Goal: Task Accomplishment & Management: Manage account settings

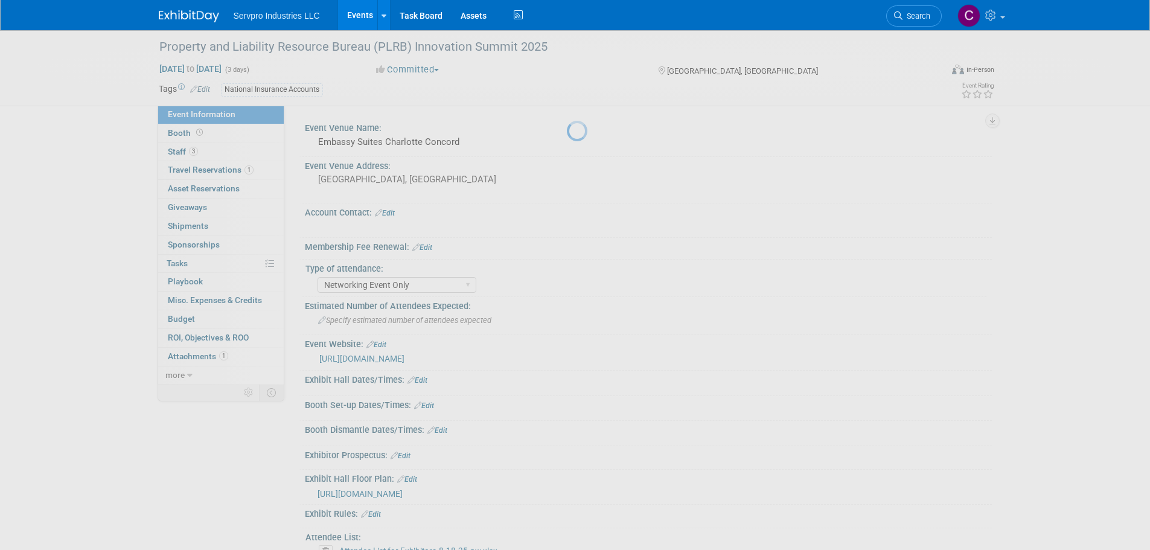
select select "Networking Event Only"
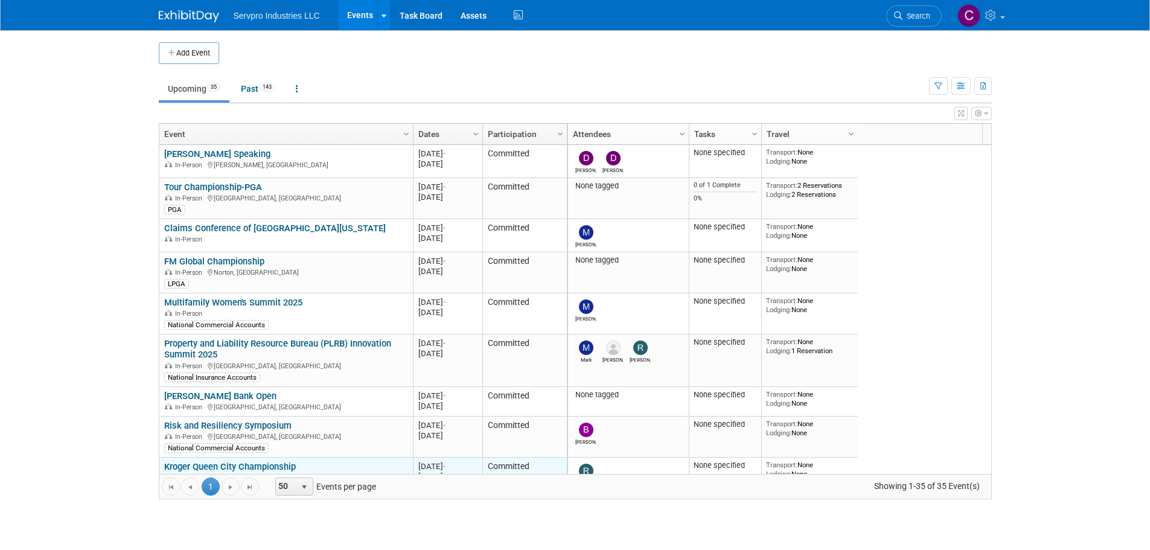
click at [280, 466] on link "Kroger Queen City Championship" at bounding box center [230, 466] width 132 height 11
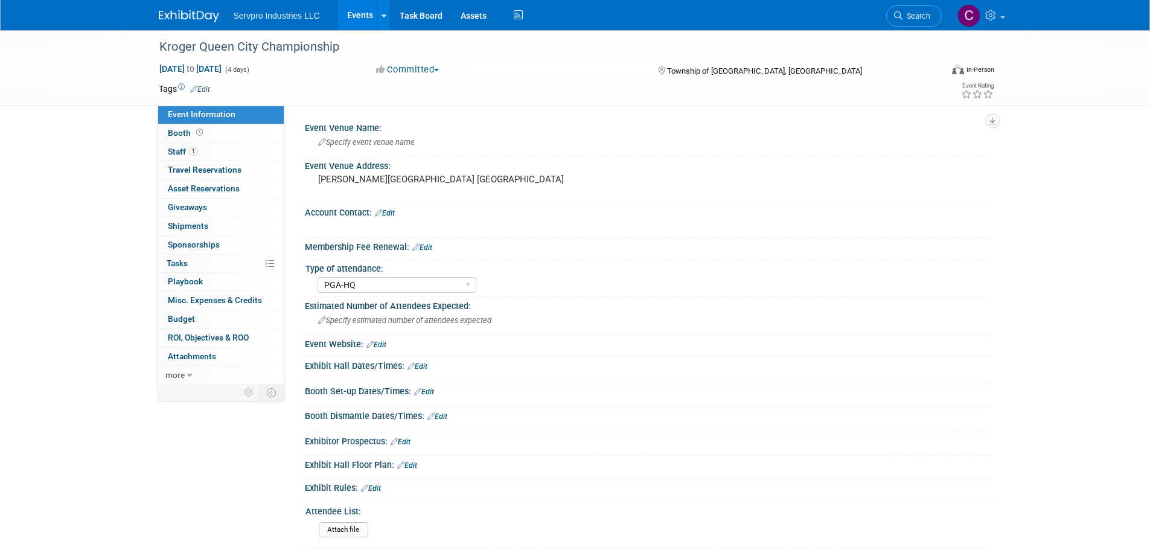
select select "PGA-HQ"
click at [171, 149] on span "Staff 1" at bounding box center [183, 152] width 30 height 10
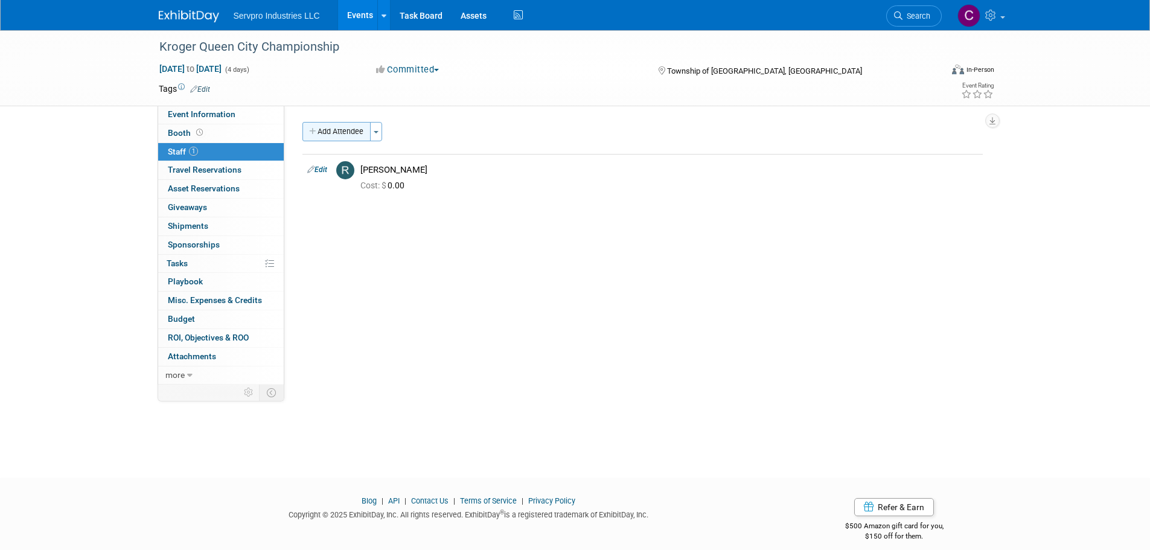
click at [328, 124] on button "Add Attendee" at bounding box center [337, 131] width 68 height 19
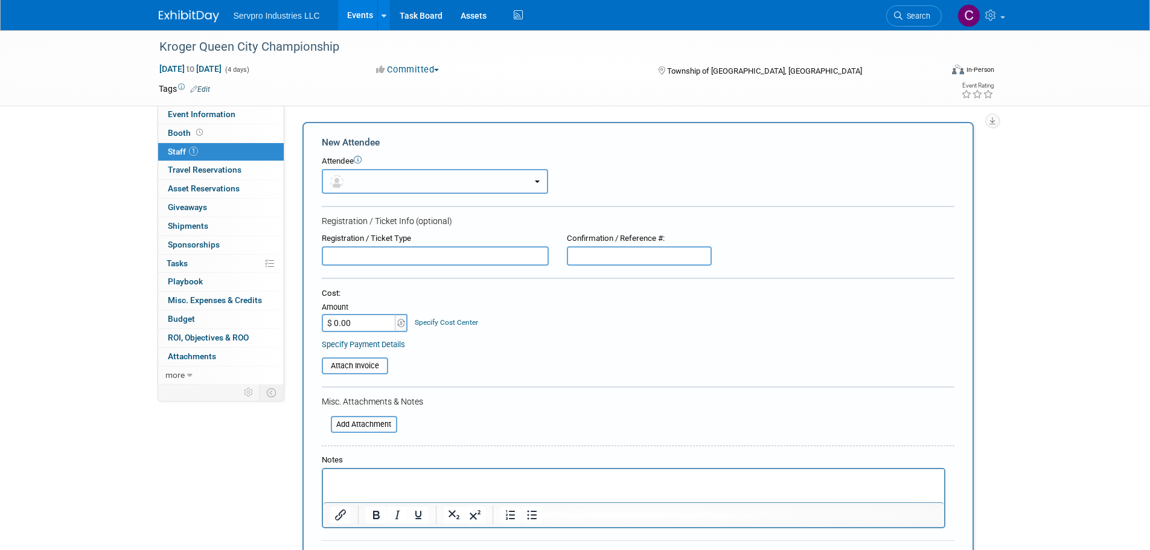
click at [370, 178] on button "button" at bounding box center [435, 181] width 226 height 25
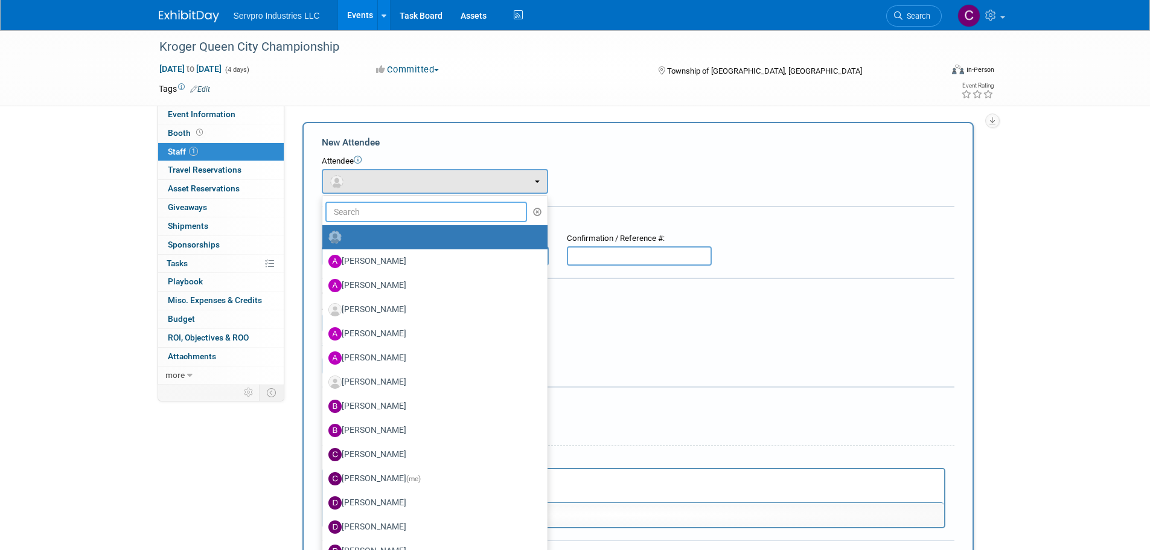
click at [367, 212] on input "text" at bounding box center [426, 212] width 202 height 21
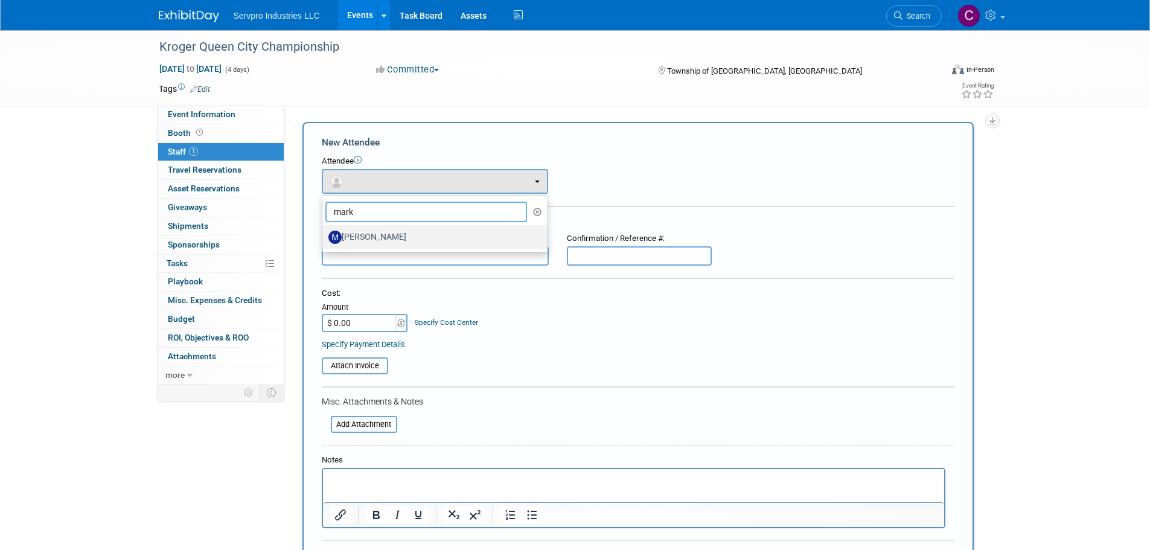
type input "mark"
click at [369, 238] on label "Mark Bristol" at bounding box center [431, 237] width 207 height 19
click at [324, 238] on input "Mark Bristol" at bounding box center [320, 236] width 8 height 8
select select "6e8099b7-f6b5-4517-aa4b-5229db2e2024"
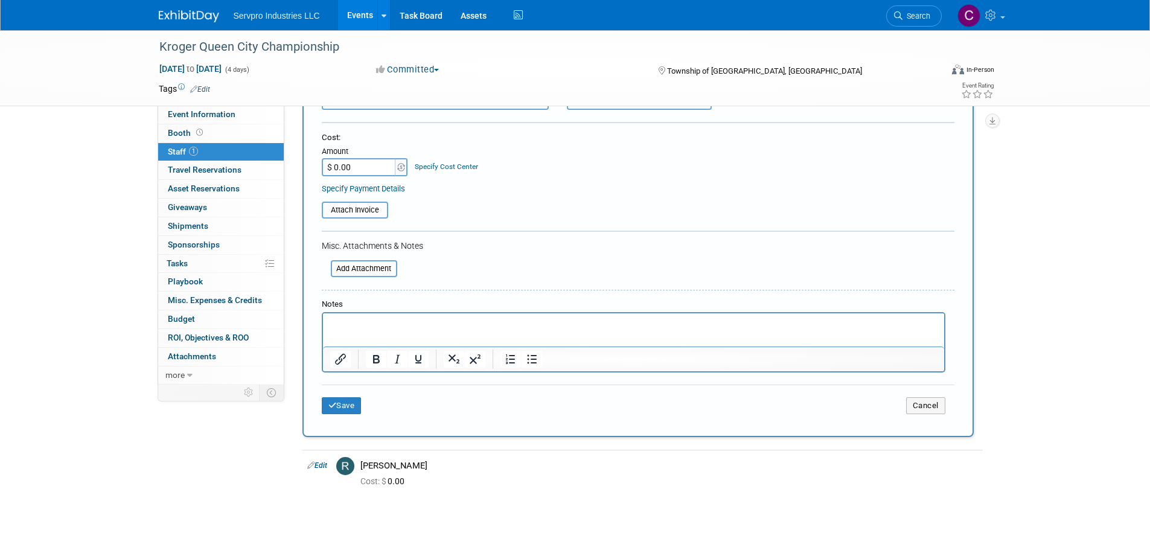
scroll to position [200, 0]
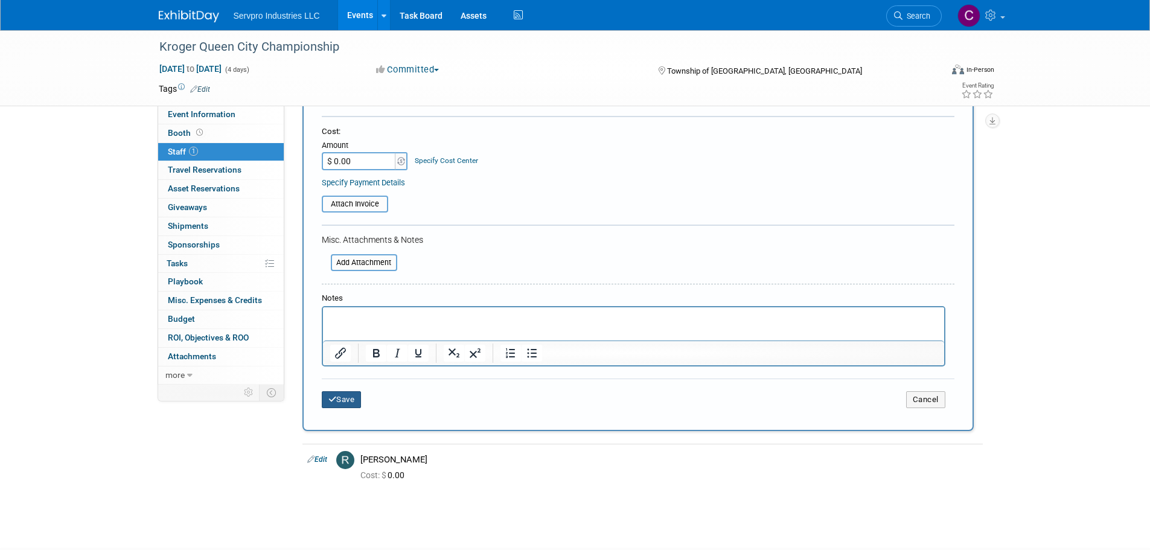
click at [339, 397] on button "Save" at bounding box center [342, 399] width 40 height 17
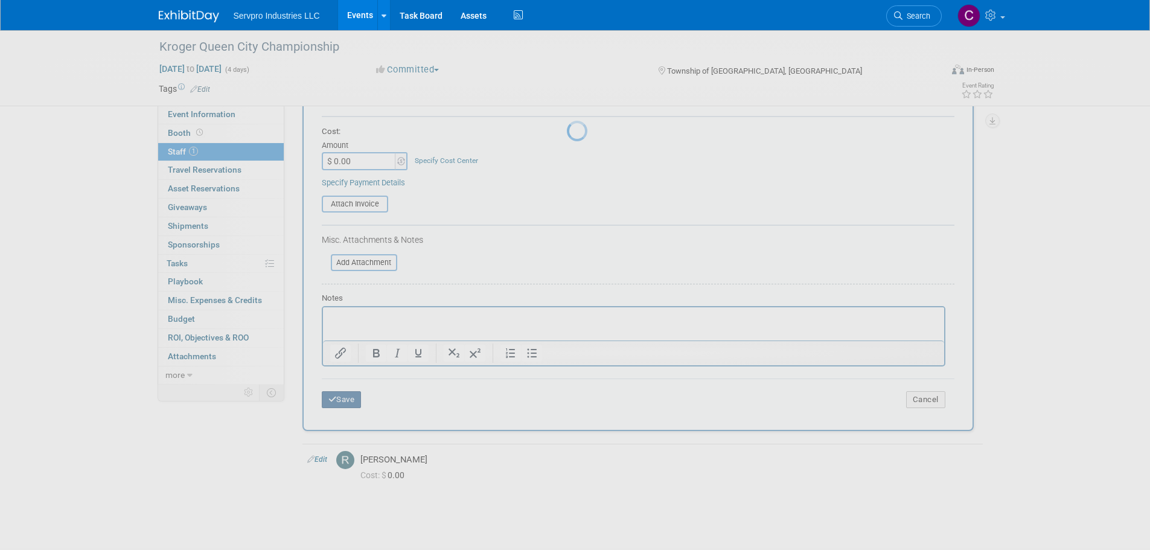
scroll to position [12, 0]
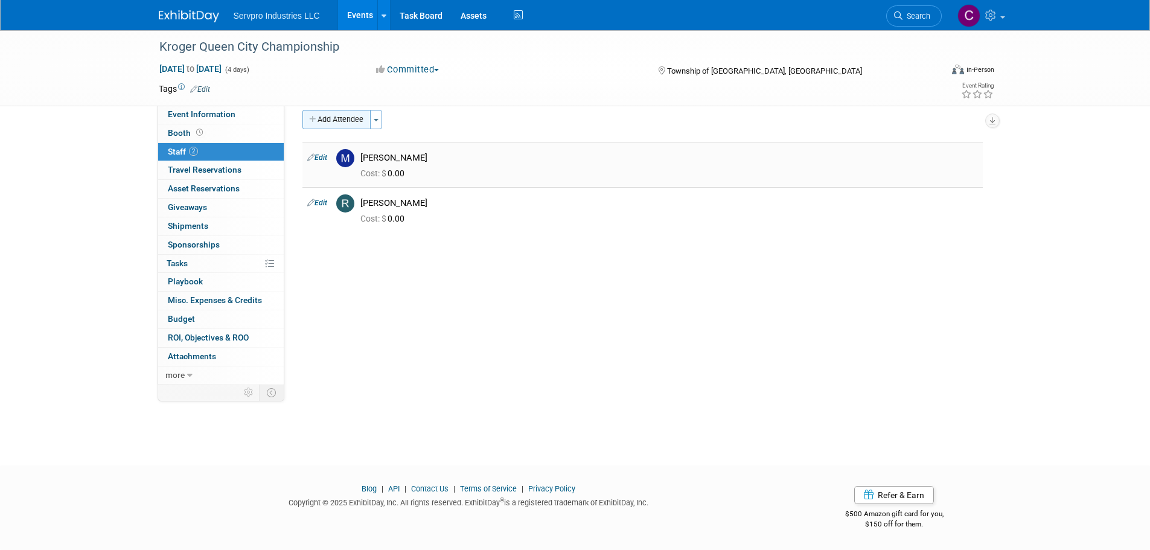
click at [345, 115] on button "Add Attendee" at bounding box center [337, 119] width 68 height 19
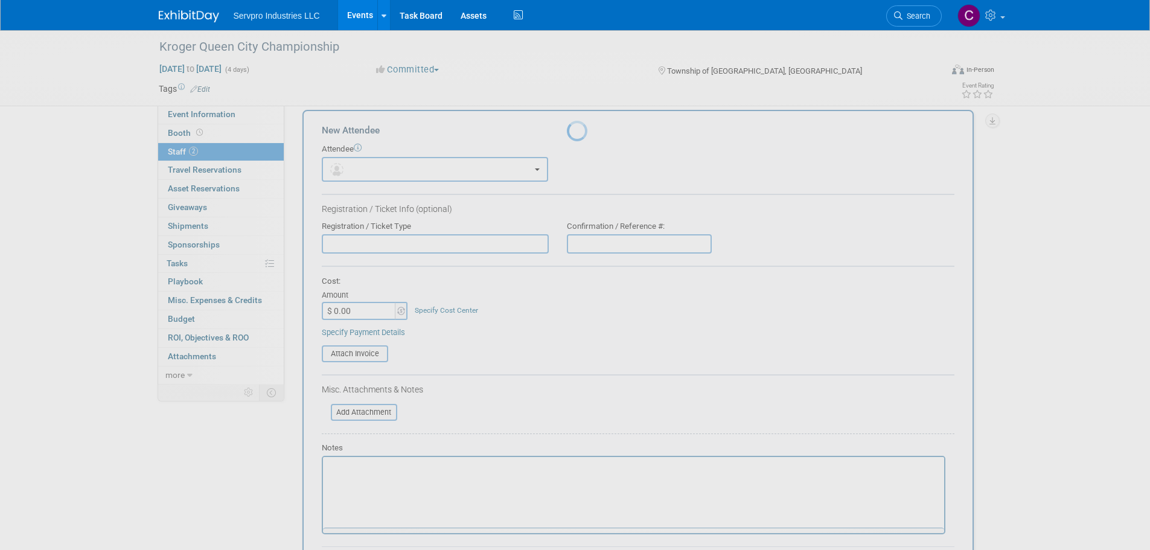
scroll to position [0, 0]
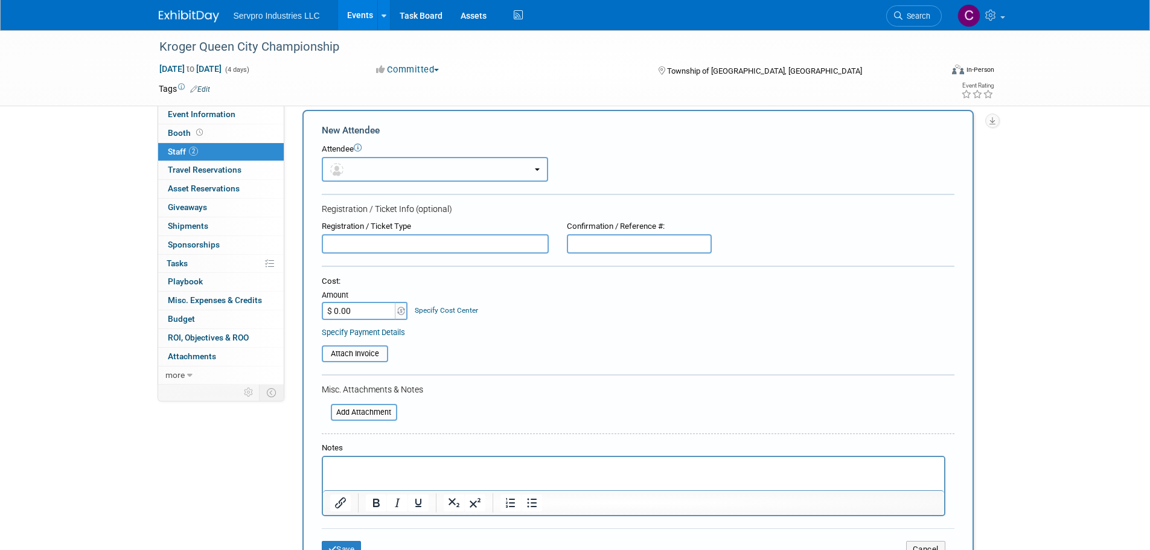
click at [364, 172] on button "button" at bounding box center [435, 169] width 226 height 25
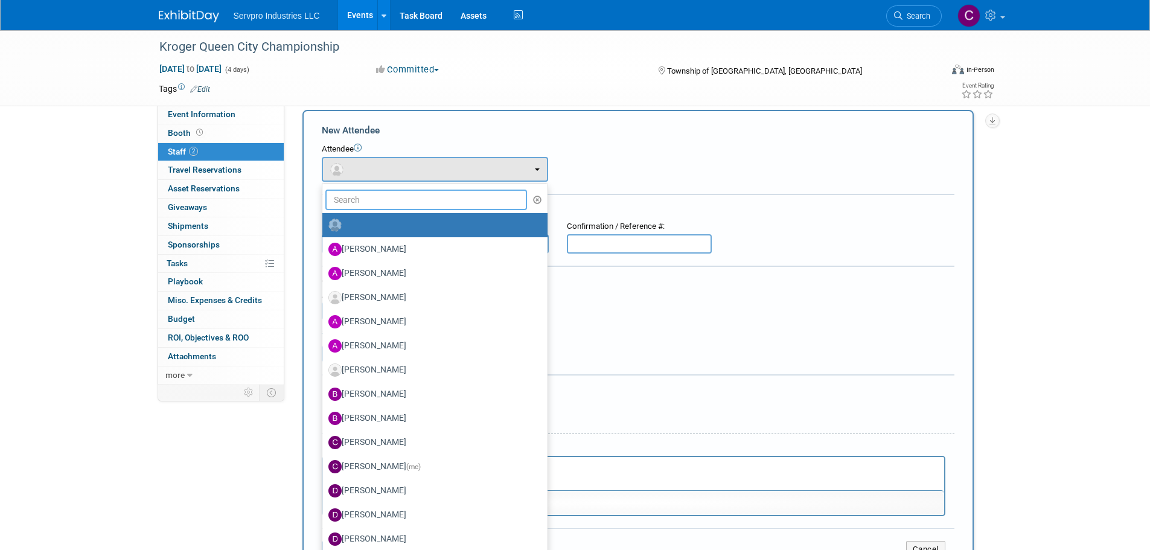
click at [368, 194] on input "text" at bounding box center [426, 200] width 202 height 21
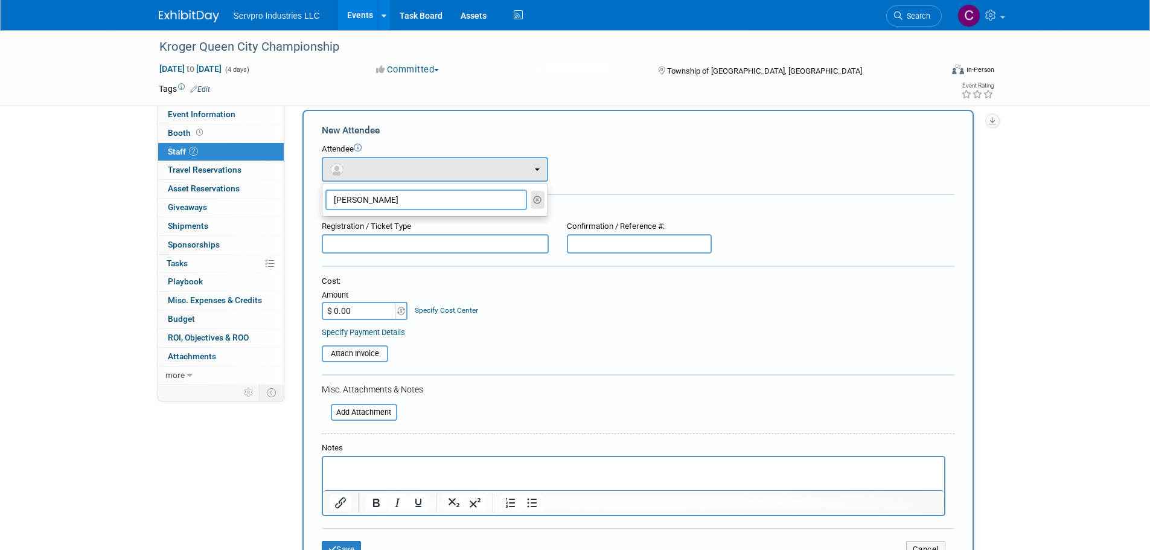
type input "nick"
click at [535, 196] on icon "button" at bounding box center [537, 200] width 9 height 8
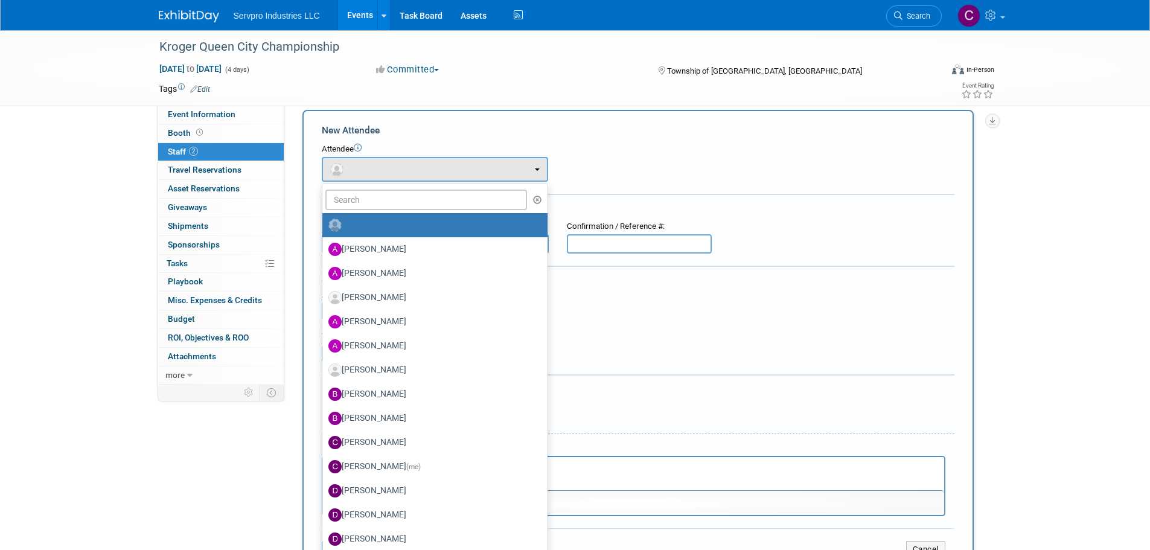
click at [415, 133] on div "New Attendee" at bounding box center [638, 130] width 633 height 13
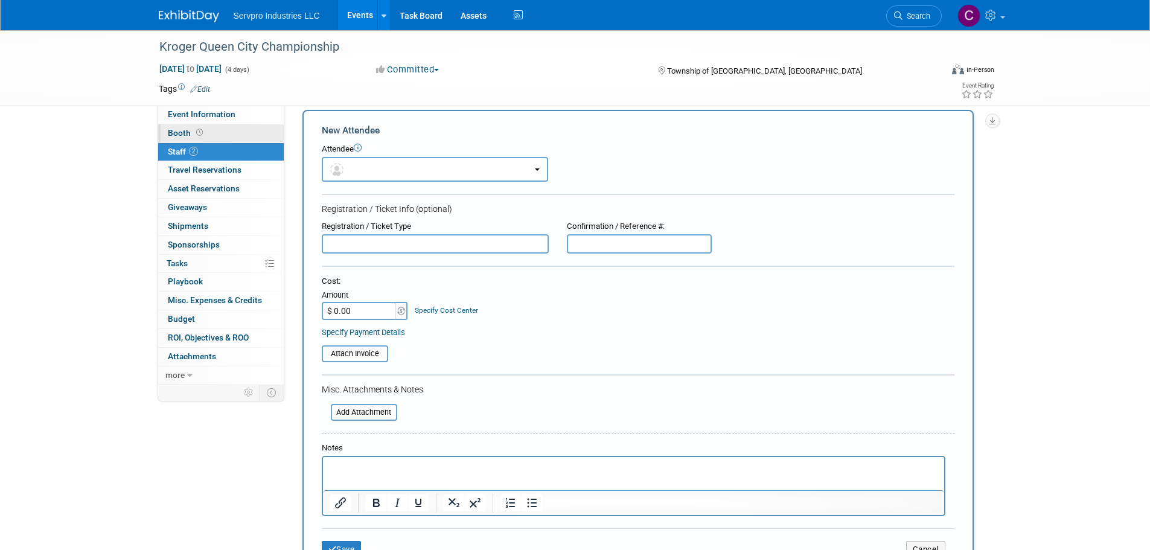
click at [178, 125] on link "Booth" at bounding box center [221, 133] width 126 height 18
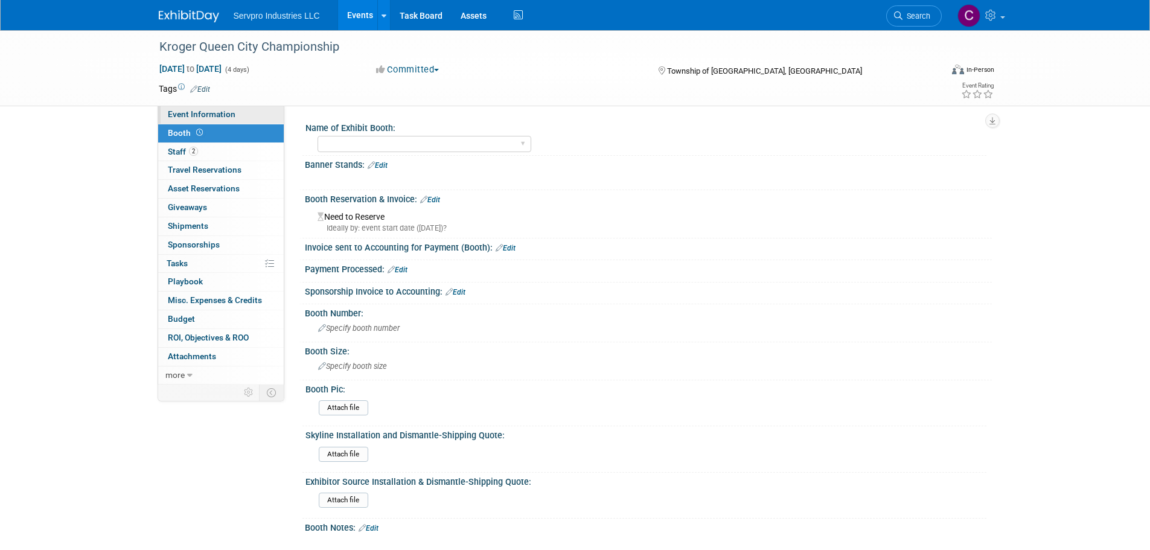
click at [178, 118] on span "Event Information" at bounding box center [202, 114] width 68 height 10
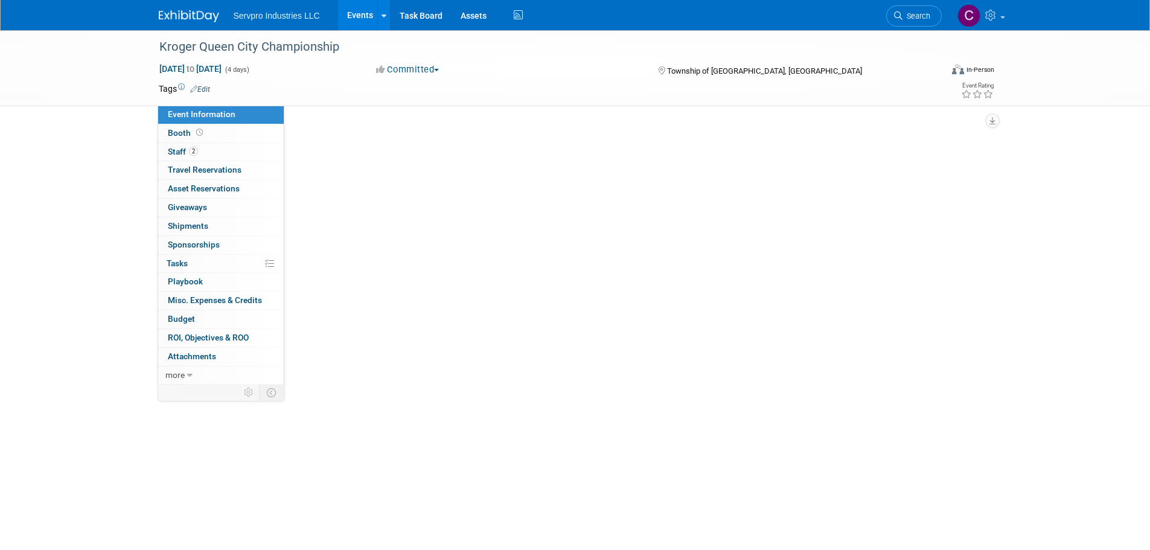
select select "PGA-HQ"
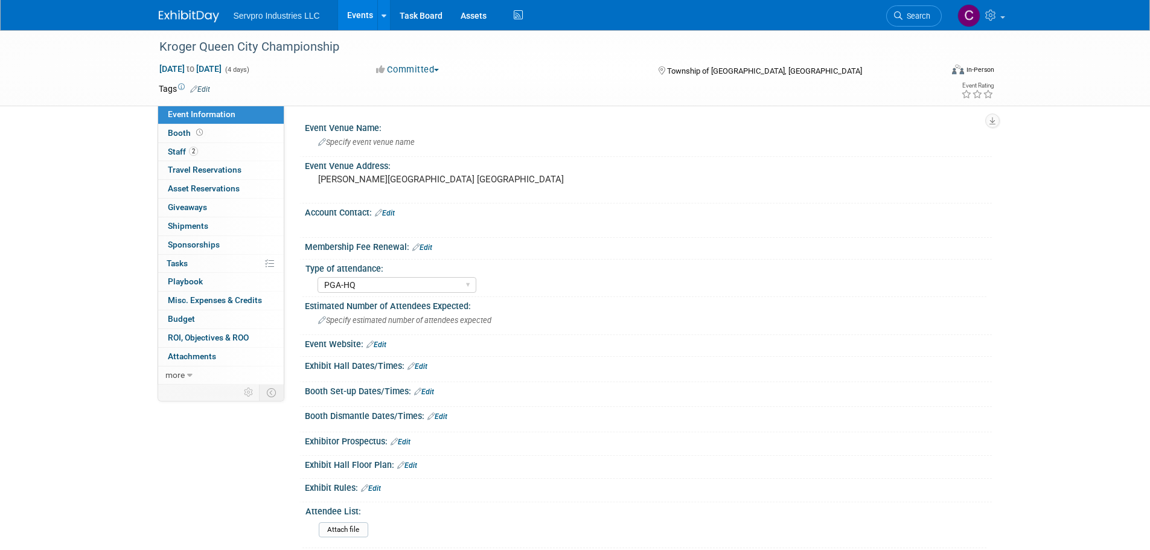
click at [352, 5] on link "Events" at bounding box center [360, 15] width 44 height 30
